Goal: Navigation & Orientation: Find specific page/section

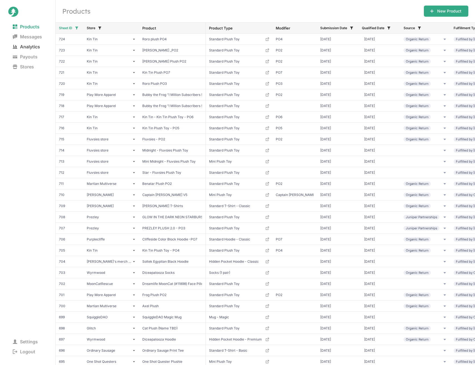
click at [30, 47] on span "Analytics" at bounding box center [26, 47] width 36 height 8
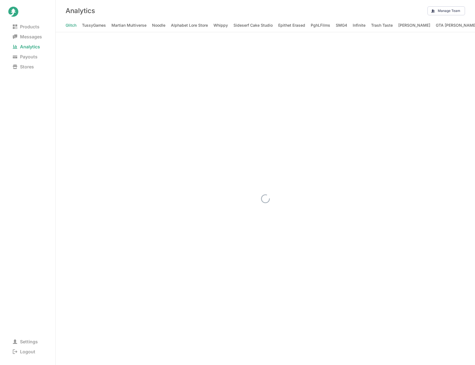
scroll to position [0, 1033]
click at [339, 26] on Animations "Jaiden Animations" at bounding box center [356, 25] width 34 height 8
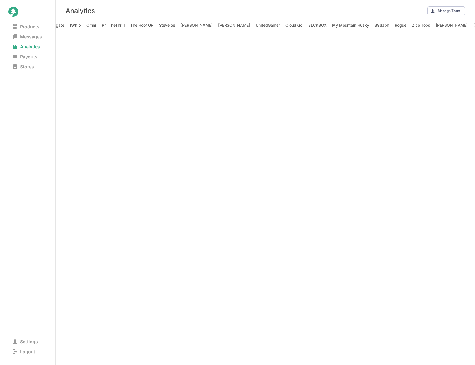
click at [372, 4] on div "Analytics Manage Team" at bounding box center [265, 10] width 419 height 21
click at [26, 69] on span "Stores" at bounding box center [23, 67] width 30 height 8
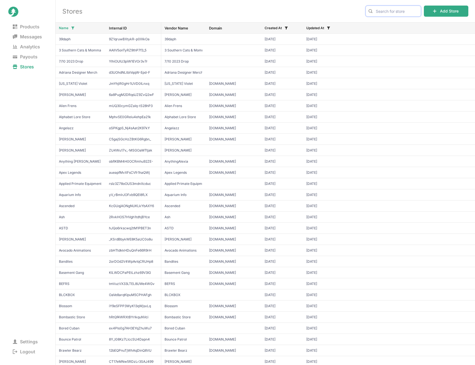
click at [401, 9] on input "text" at bounding box center [393, 11] width 56 height 11
type input "[PERSON_NAME]"
click at [385, 22] on span "[PERSON_NAME]" at bounding box center [393, 23] width 46 height 6
click at [339, 16] on div "Stores [PERSON_NAME] Add Store" at bounding box center [265, 11] width 419 height 22
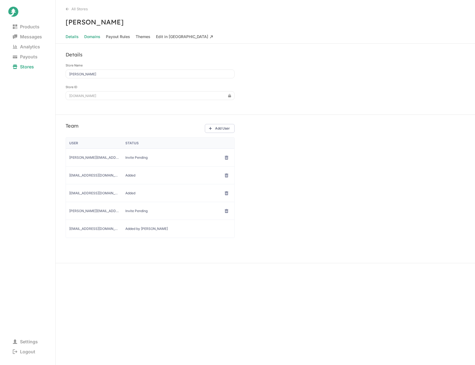
click at [94, 37] on span "Domains" at bounding box center [92, 37] width 16 height 8
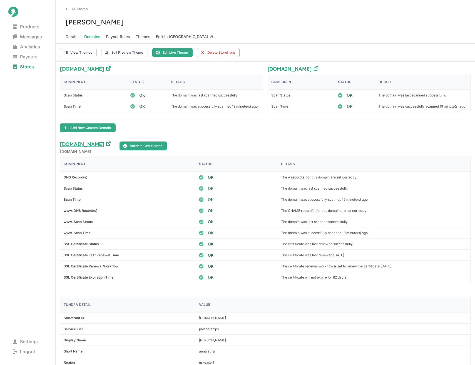
click at [93, 144] on h3 "annalaura.shop" at bounding box center [82, 145] width 44 height 8
click at [37, 177] on nav "Products Messages Analytics Payouts Stores" at bounding box center [27, 105] width 39 height 167
click at [238, 18] on h3 "[PERSON_NAME]" at bounding box center [265, 22] width 419 height 8
